Goal: Information Seeking & Learning: Learn about a topic

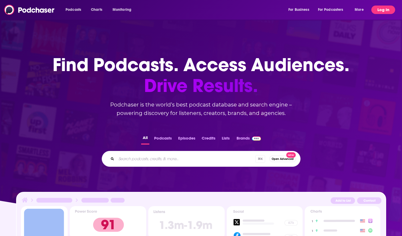
click at [385, 9] on button "Log In" at bounding box center [383, 10] width 24 height 8
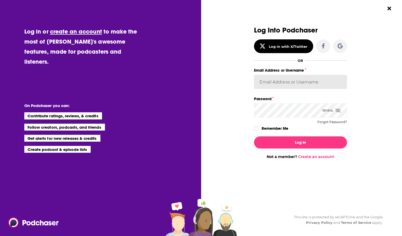
type input "SydneyJMauro"
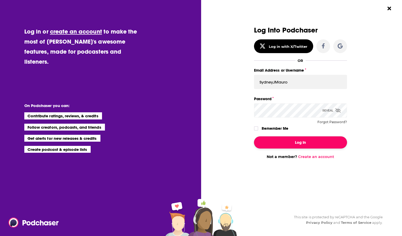
click at [292, 143] on button "Log In" at bounding box center [300, 142] width 93 height 12
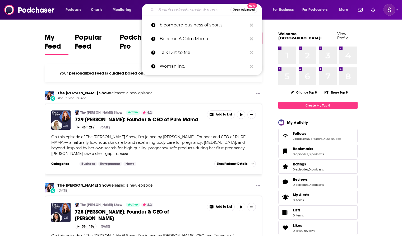
click at [185, 10] on input "Search podcasts, credits, & more..." at bounding box center [193, 10] width 74 height 8
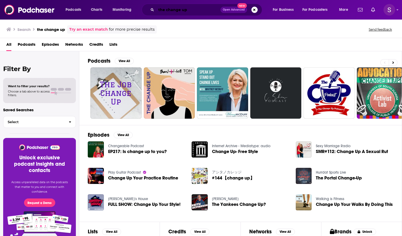
click at [181, 11] on input "the change up" at bounding box center [188, 10] width 64 height 8
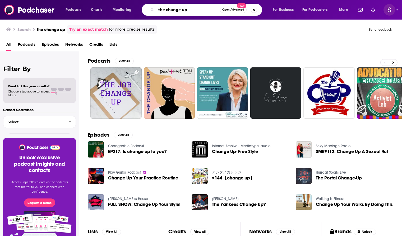
click at [182, 10] on input "the change up" at bounding box center [188, 10] width 64 height 8
type input "the changeup"
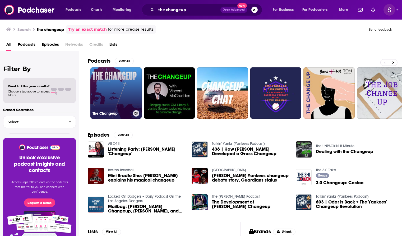
click at [119, 88] on link "The Changeup" at bounding box center [115, 92] width 51 height 51
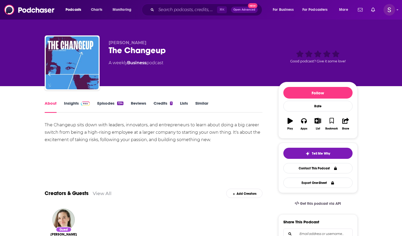
click at [78, 106] on link "Insights" at bounding box center [77, 107] width 26 height 12
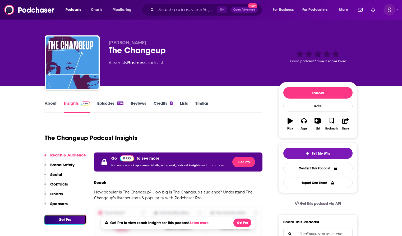
click at [385, 10] on img "Logged in as SydneyJMauro" at bounding box center [389, 10] width 12 height 12
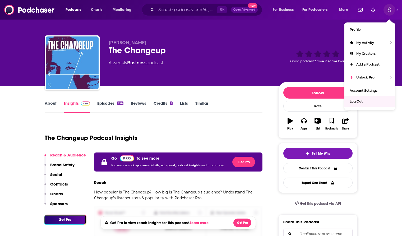
click at [361, 103] on div "Log Out" at bounding box center [369, 101] width 51 height 11
